Goal: Information Seeking & Learning: Learn about a topic

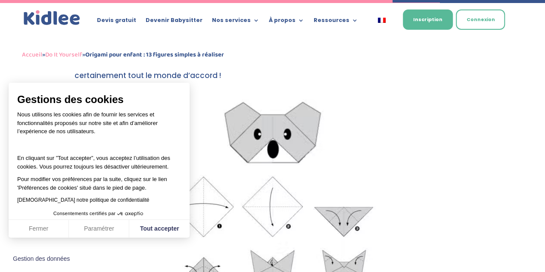
scroll to position [2819, 0]
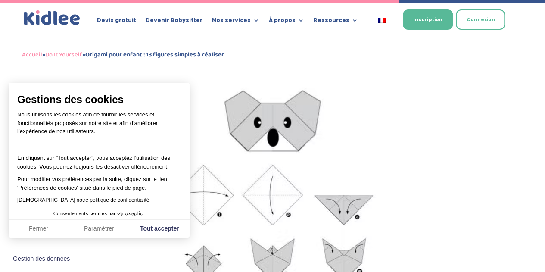
click at [281, 149] on img at bounding box center [272, 217] width 243 height 278
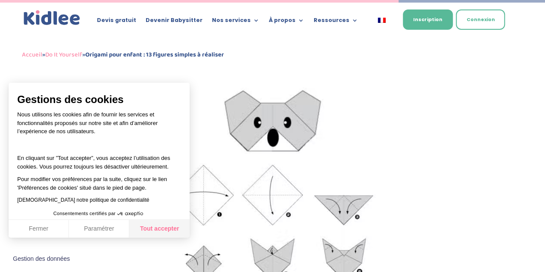
click at [157, 234] on button "Tout accepter" at bounding box center [159, 229] width 60 height 18
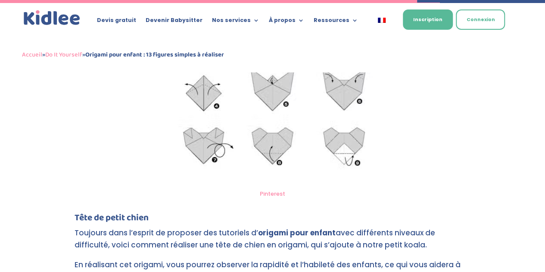
scroll to position [2948, 0]
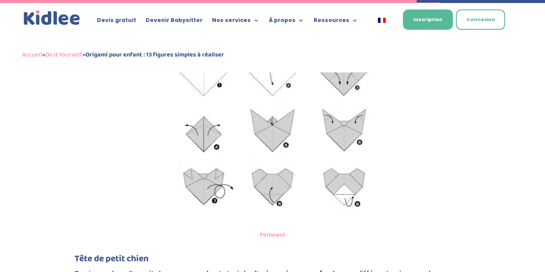
click at [287, 165] on img at bounding box center [272, 87] width 243 height 278
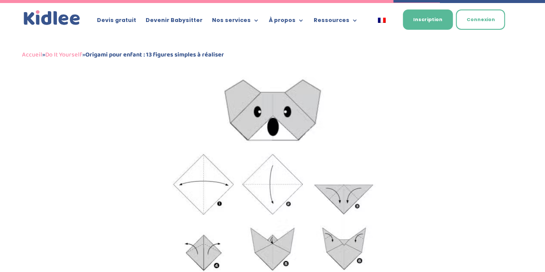
scroll to position [2775, 0]
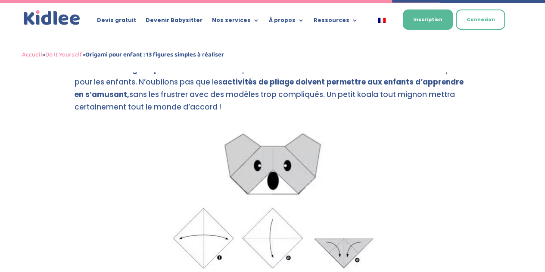
click at [289, 179] on img at bounding box center [272, 260] width 243 height 278
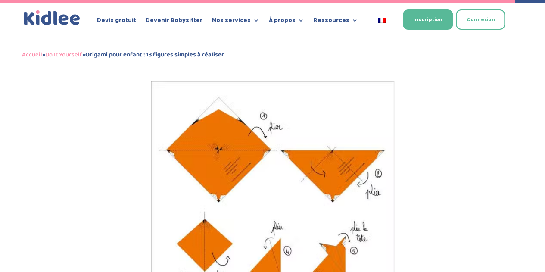
scroll to position [3767, 0]
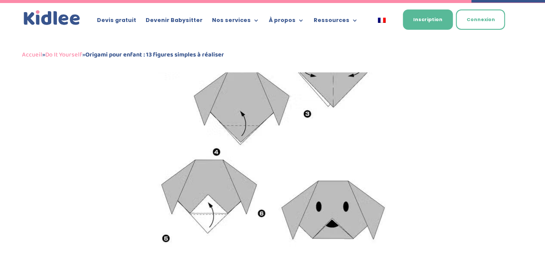
click at [287, 142] on img at bounding box center [272, 111] width 243 height 310
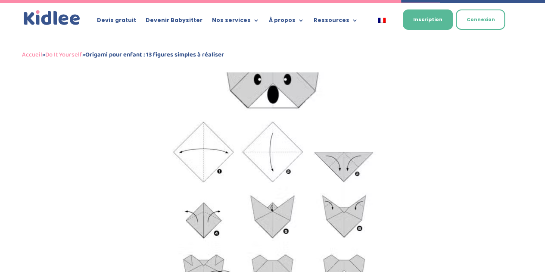
scroll to position [2775, 0]
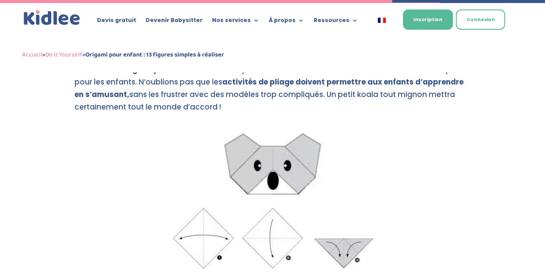
click at [267, 149] on img at bounding box center [272, 260] width 243 height 278
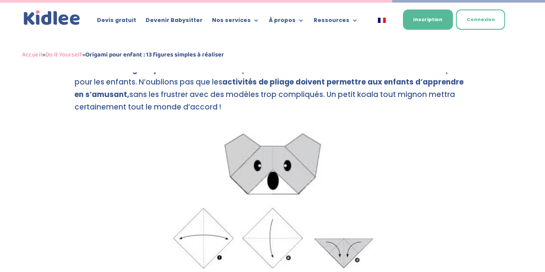
click at [267, 149] on img at bounding box center [272, 260] width 243 height 278
click at [244, 144] on img at bounding box center [272, 260] width 243 height 278
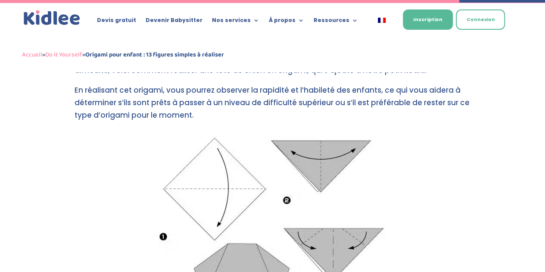
scroll to position [3336, 0]
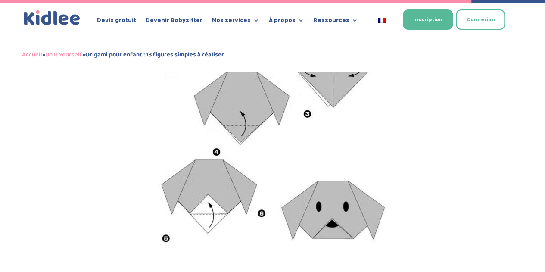
click at [237, 99] on img at bounding box center [272, 111] width 243 height 310
